Goal: Information Seeking & Learning: Learn about a topic

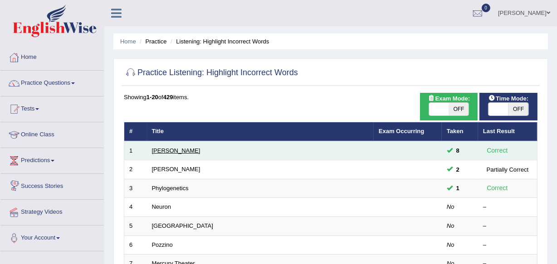
click at [159, 151] on link "Harold" at bounding box center [176, 150] width 48 height 7
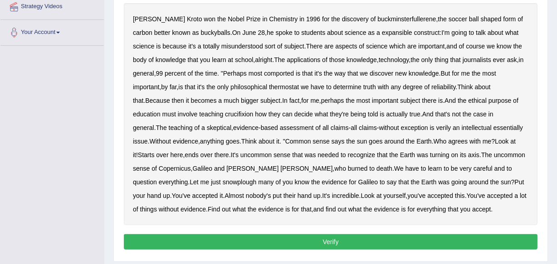
scroll to position [165, 0]
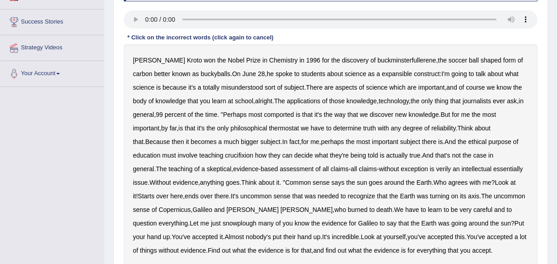
click at [382, 73] on b "expansible" at bounding box center [397, 73] width 30 height 7
click at [274, 116] on b "comported" at bounding box center [279, 114] width 30 height 7
click at [286, 129] on b "thermostat" at bounding box center [284, 128] width 30 height 7
click at [234, 155] on b "crucifixion" at bounding box center [239, 155] width 28 height 7
click at [436, 168] on b "verily" at bounding box center [443, 168] width 15 height 7
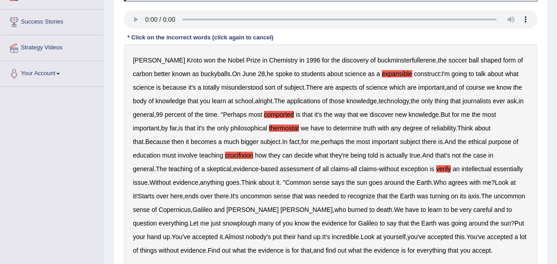
click at [494, 167] on b "essentially" at bounding box center [507, 168] width 29 height 7
click at [223, 223] on b "snowplough" at bounding box center [240, 223] width 34 height 7
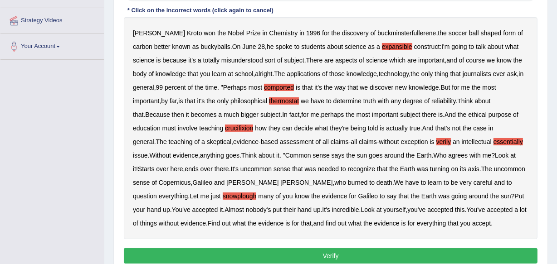
scroll to position [206, 0]
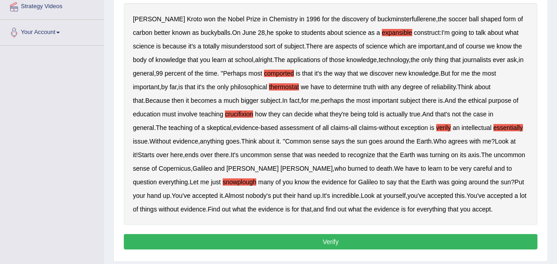
click at [406, 236] on button "Verify" at bounding box center [330, 241] width 413 height 15
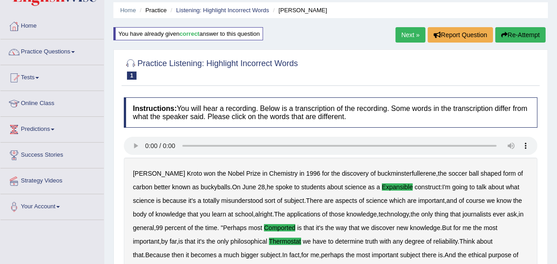
scroll to position [0, 0]
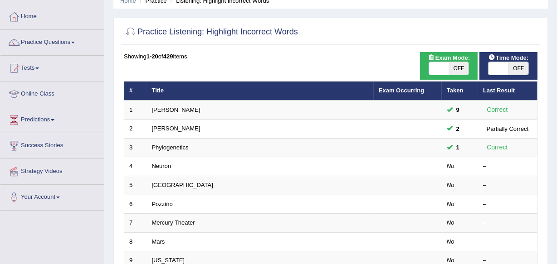
click at [457, 72] on span "OFF" at bounding box center [459, 68] width 20 height 13
checkbox input "true"
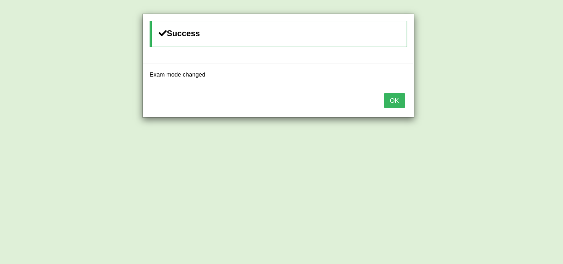
click at [401, 95] on button "OK" at bounding box center [394, 100] width 21 height 15
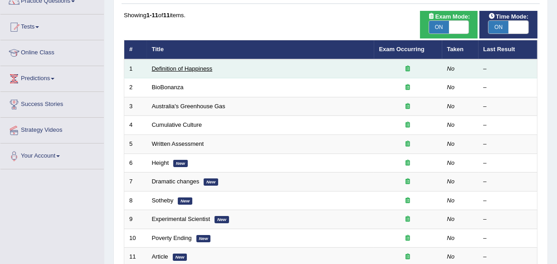
click at [188, 70] on link "Definition of Happiness" at bounding box center [182, 68] width 61 height 7
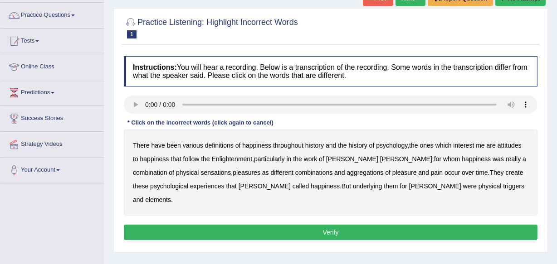
scroll to position [82, 0]
